Goal: Subscribe to service/newsletter

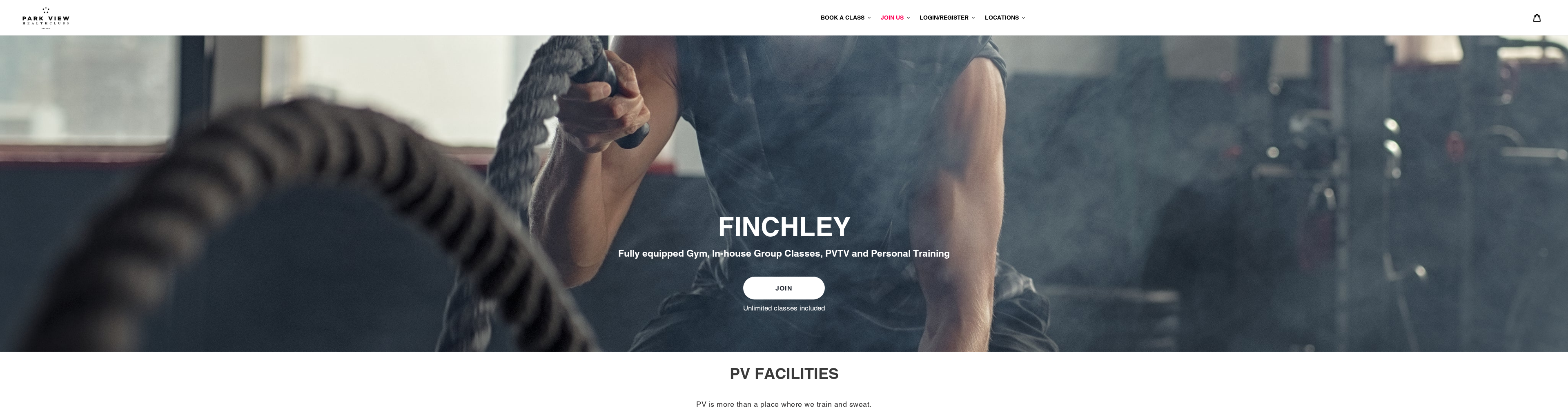
click at [889, 14] on span "JOIN US" at bounding box center [892, 17] width 22 height 6
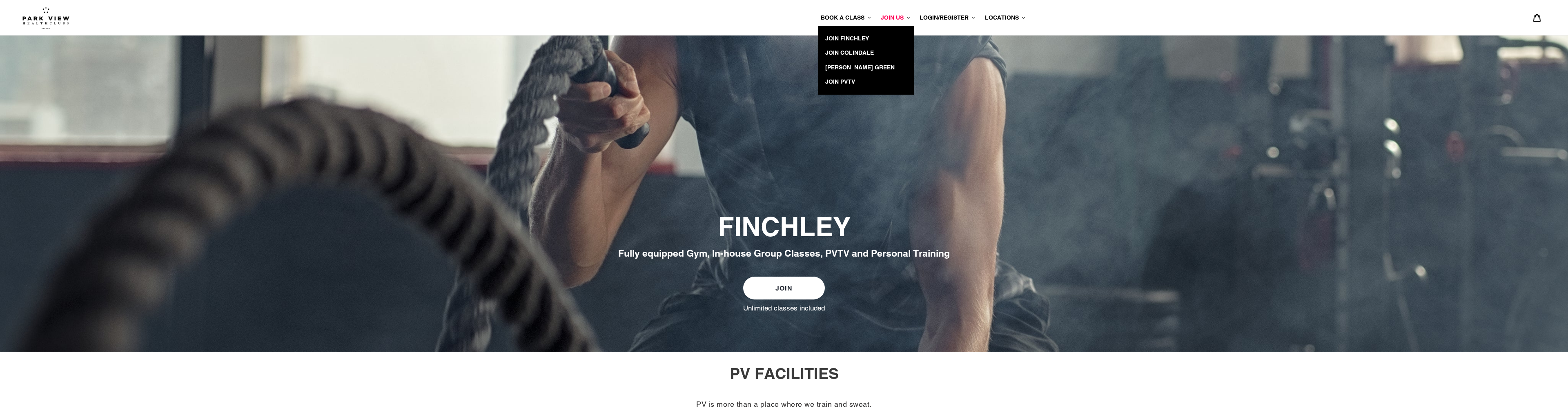
click at [850, 22] on button "BOOK A CLASS" at bounding box center [846, 17] width 58 height 12
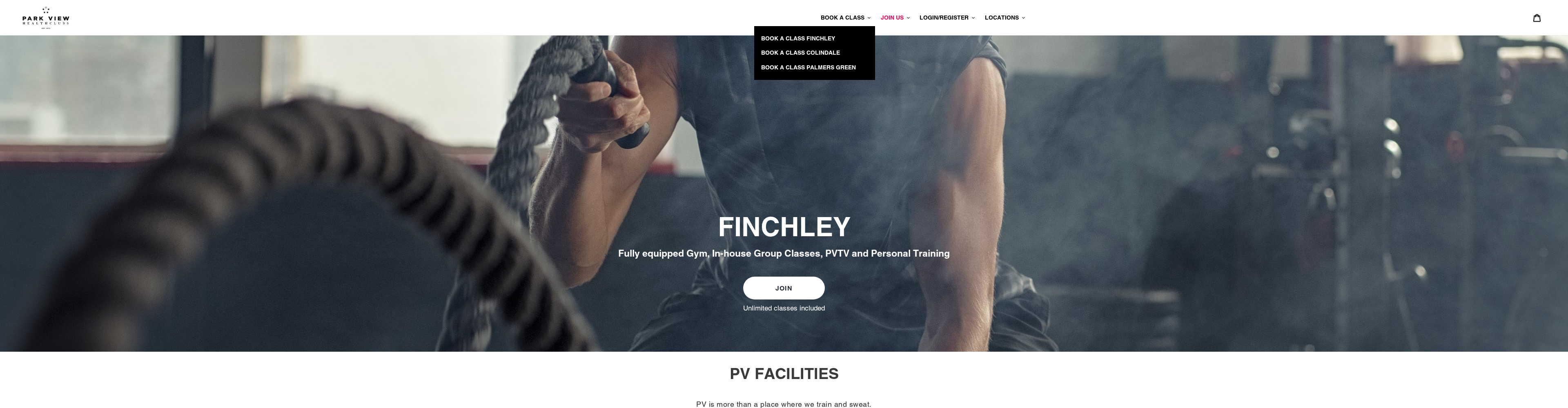
click at [940, 19] on span "LOGIN/REGISTER" at bounding box center [944, 17] width 49 height 6
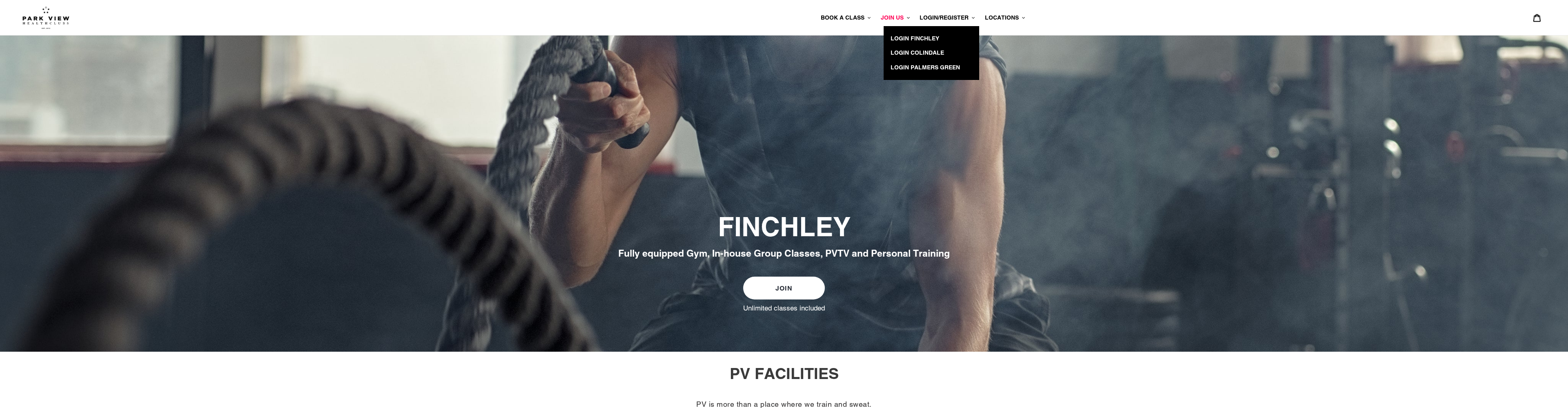
click at [991, 14] on span "LOCATIONS" at bounding box center [1002, 17] width 34 height 6
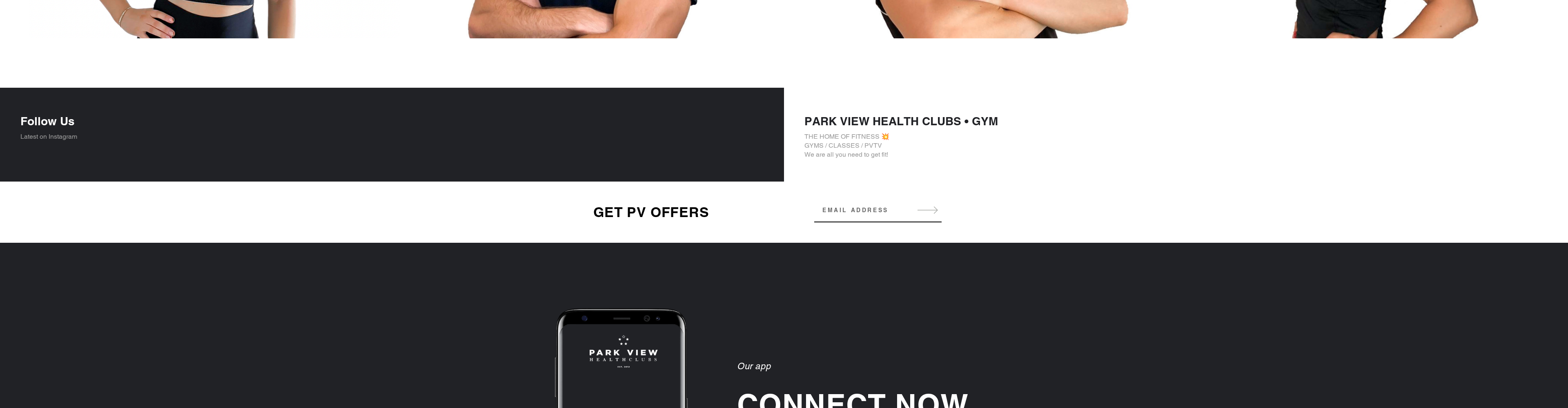
scroll to position [1327, 0]
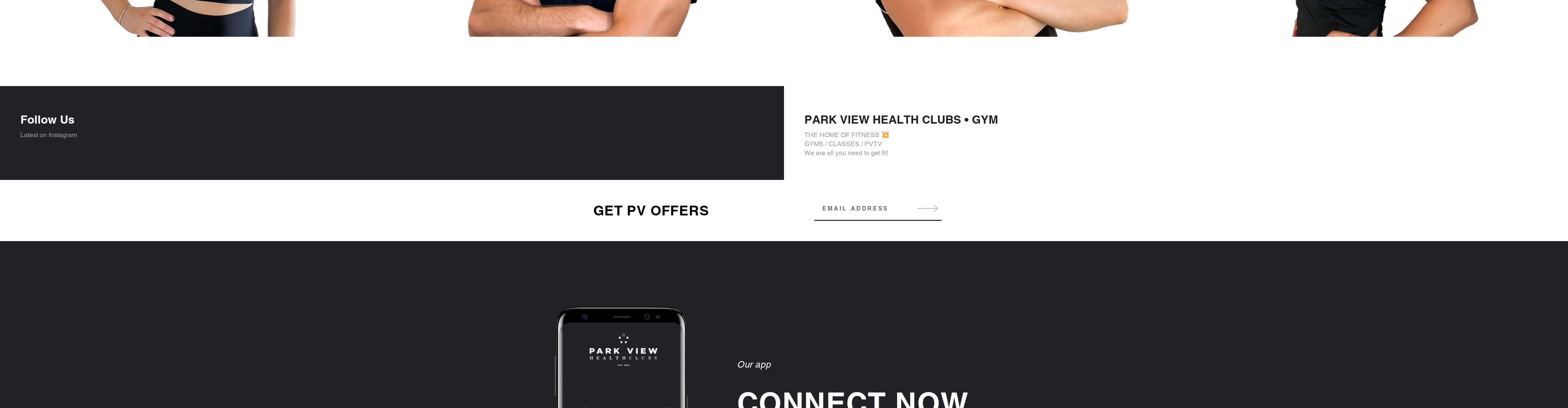
click at [872, 208] on input "Email address" at bounding box center [878, 208] width 128 height 16
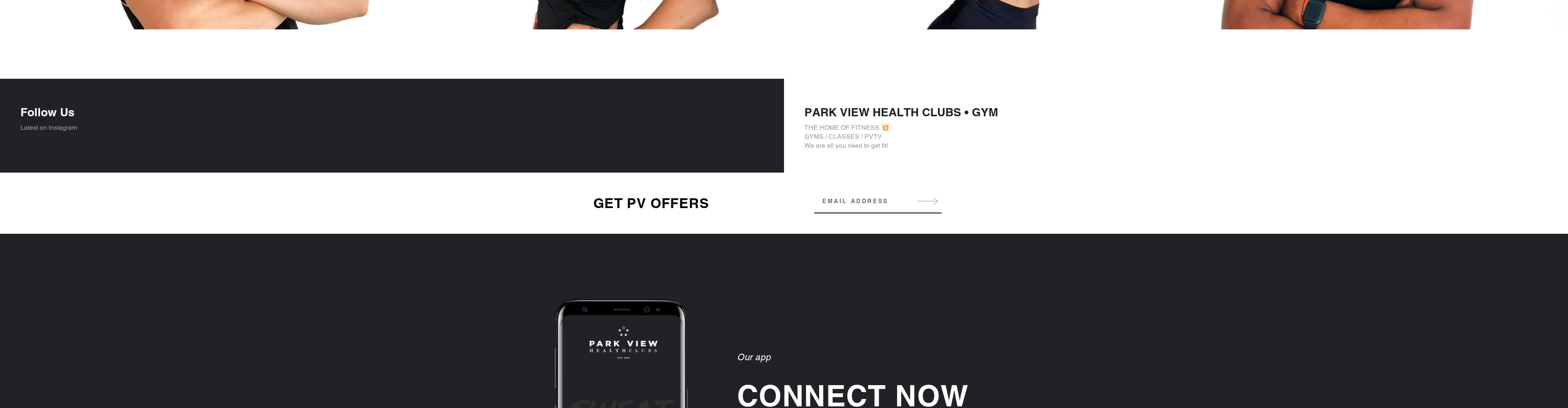
click at [851, 204] on input "Email address" at bounding box center [878, 201] width 128 height 16
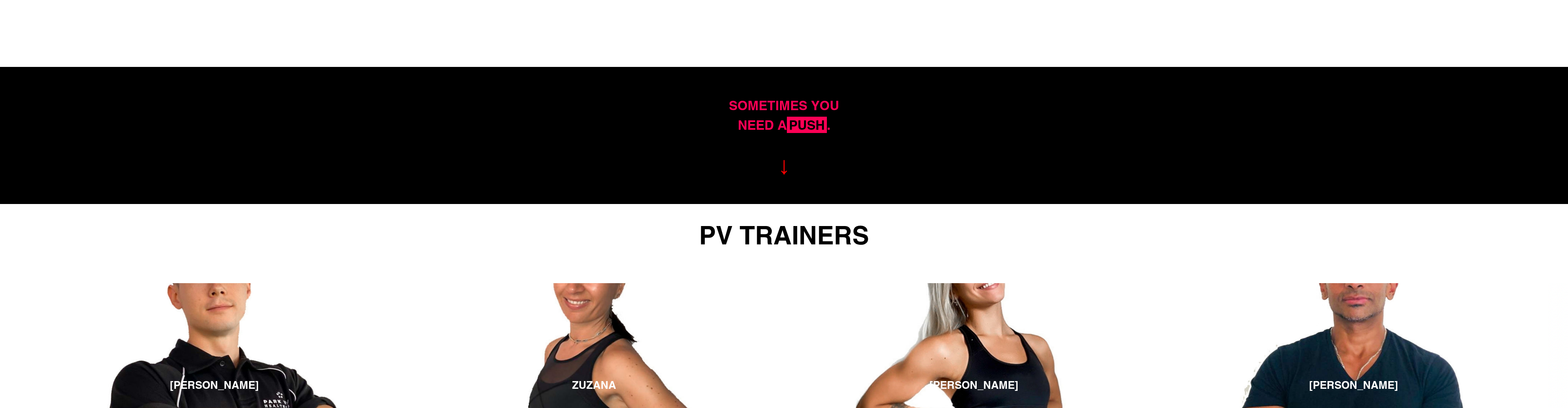
click at [721, 182] on div "SOMETIMES YOU NEED A PUSH ." at bounding box center [784, 139] width 445 height 88
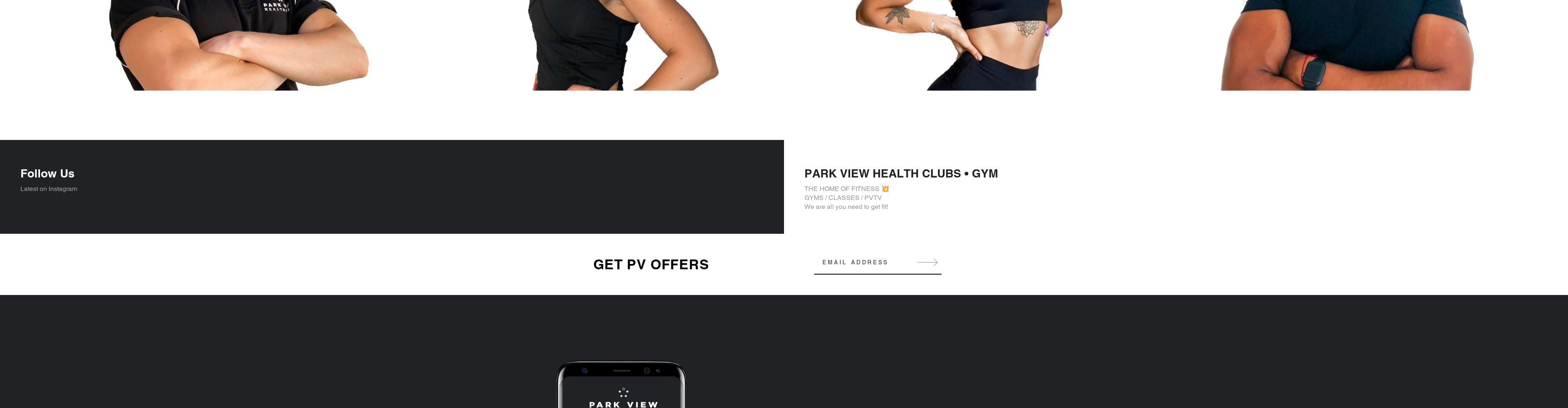
scroll to position [1725, 0]
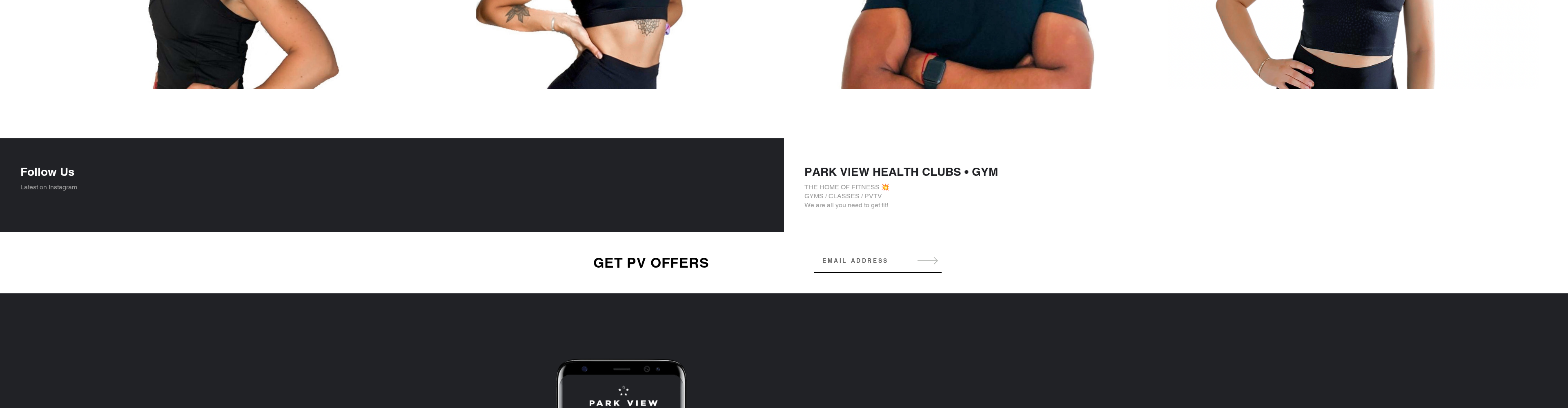
click at [849, 266] on input "Email address" at bounding box center [878, 261] width 128 height 16
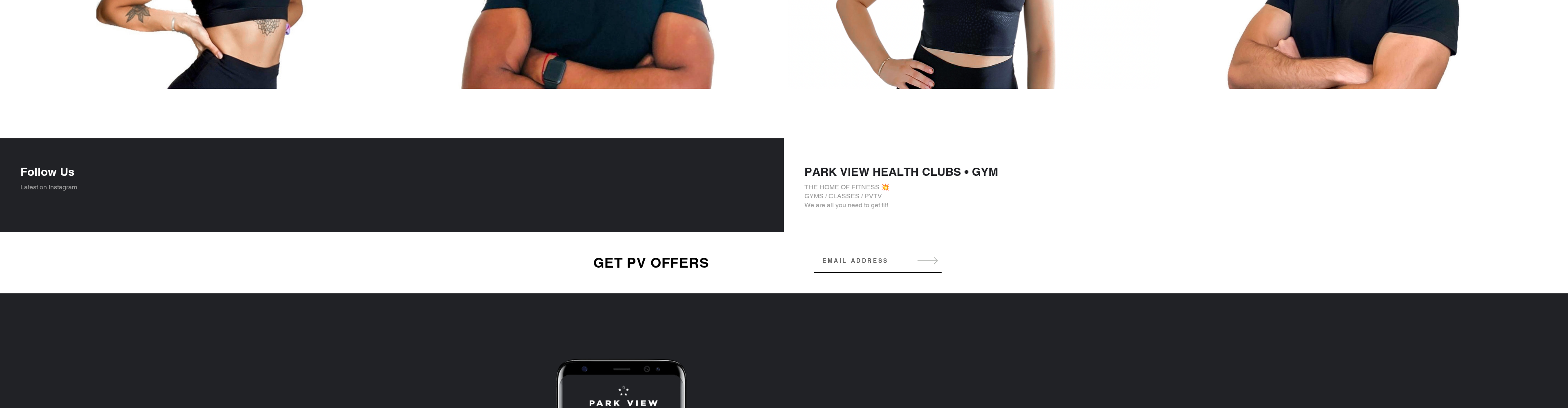
type input "thebluejuggernaut@gmail.com"
click at [931, 263] on button "Subscribe" at bounding box center [927, 261] width 28 height 9
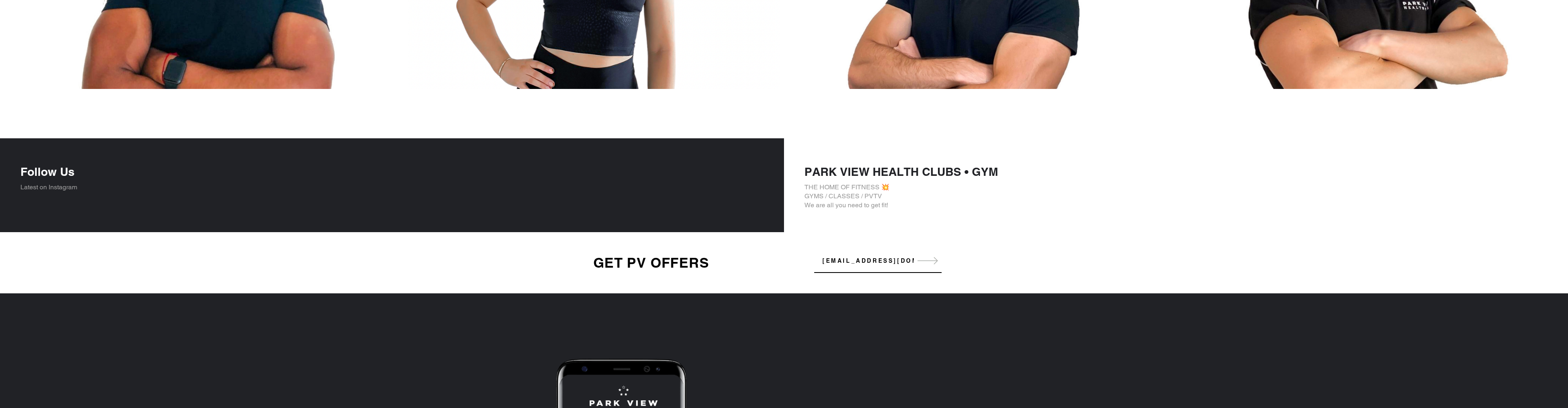
click at [933, 261] on button "Subscribe" at bounding box center [927, 261] width 28 height 9
click at [923, 261] on button "Subscribe" at bounding box center [927, 261] width 28 height 9
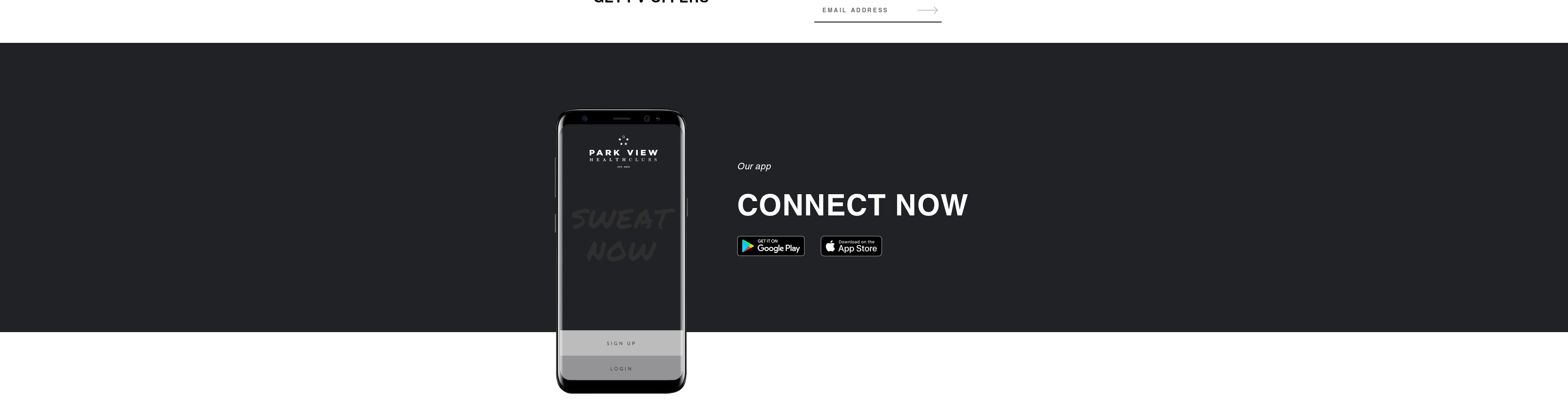
scroll to position [1868, 0]
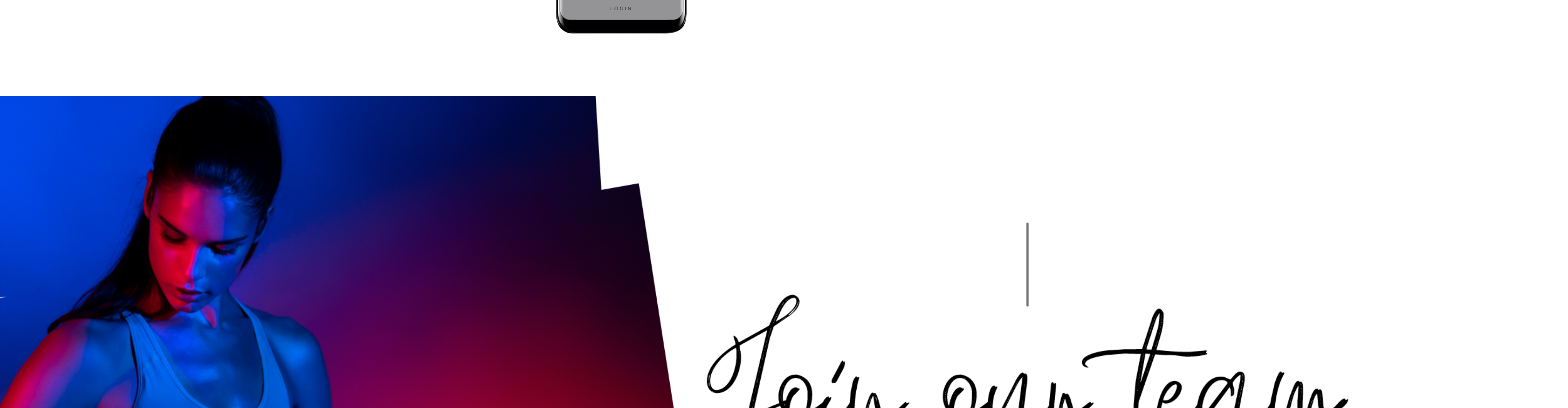
scroll to position [2464, 0]
